Goal: Information Seeking & Learning: Learn about a topic

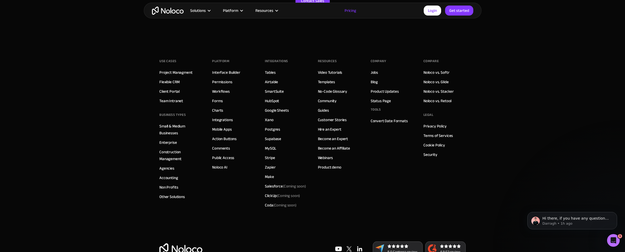
scroll to position [2699, 0]
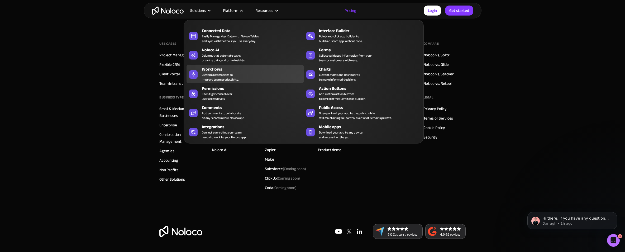
click at [239, 76] on div "Workflows Custom automations to improve team productivity." at bounding box center [251, 74] width 99 height 16
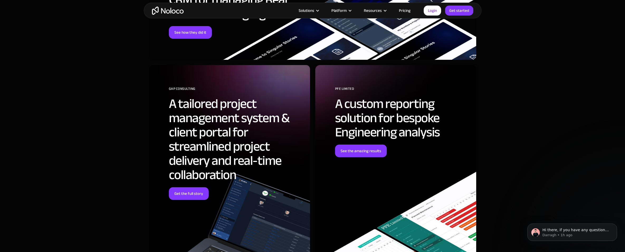
scroll to position [1530, 0]
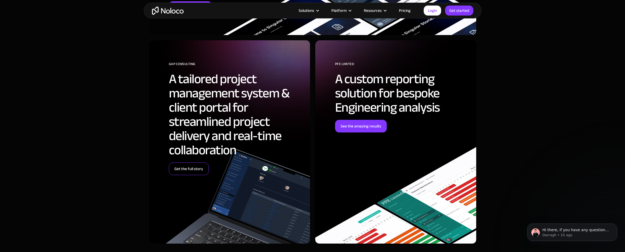
click at [183, 173] on link "Get the full story" at bounding box center [189, 169] width 40 height 13
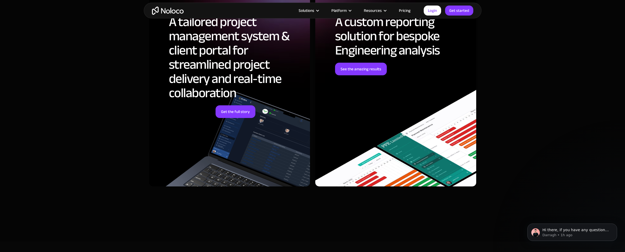
scroll to position [1398, 0]
